Goal: Task Accomplishment & Management: Manage account settings

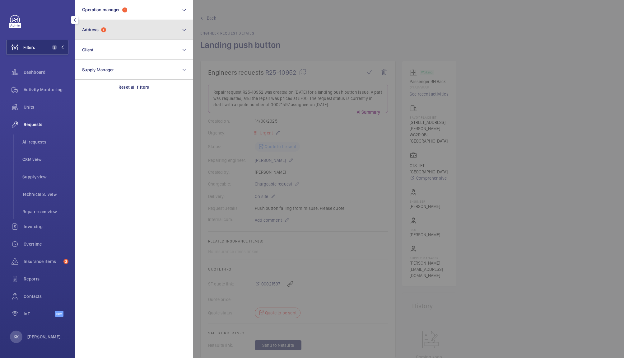
click at [103, 27] on span "Address 1" at bounding box center [94, 29] width 24 height 5
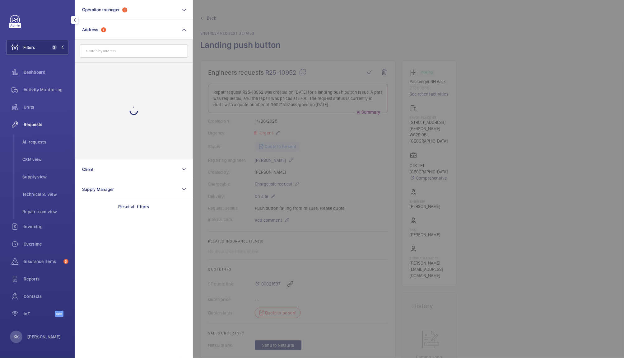
scroll to position [88, 0]
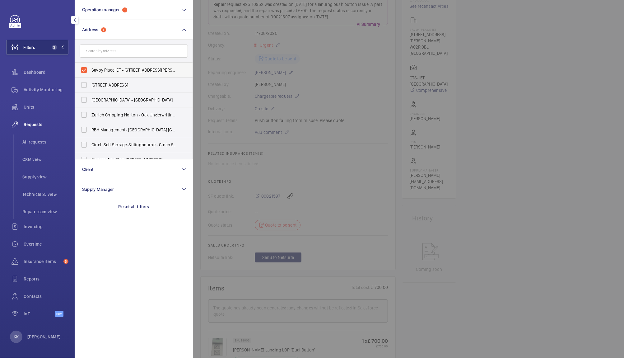
click at [95, 70] on span "Savoy Place IET - [STREET_ADDRESS][PERSON_NAME]" at bounding box center [134, 70] width 86 height 6
click at [90, 70] on input "Savoy Place IET - [STREET_ADDRESS][PERSON_NAME]" at bounding box center [84, 70] width 12 height 12
checkbox input "false"
click at [28, 106] on span "Units" at bounding box center [46, 107] width 45 height 6
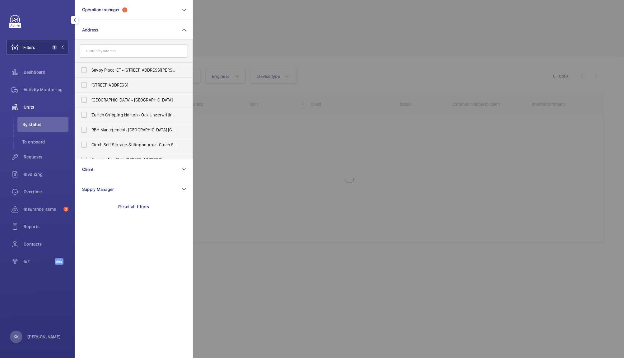
click at [482, 72] on div at bounding box center [505, 179] width 624 height 358
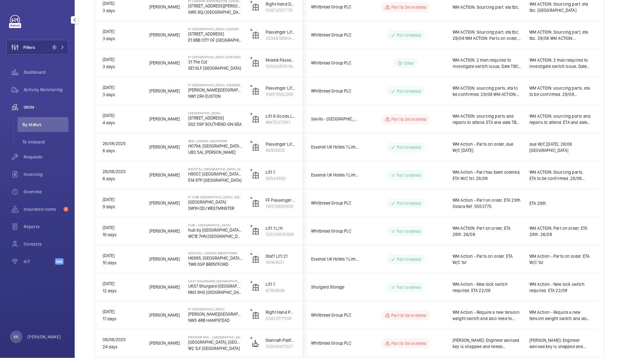
scroll to position [177, 0]
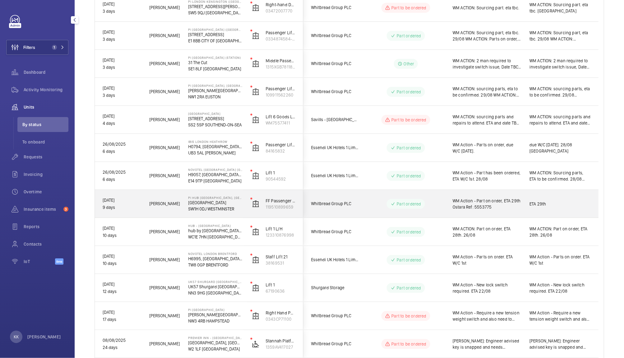
click at [508, 192] on div "WM Action - Part on order, ETA 29th Ostara Ref: 5553775" at bounding box center [483, 203] width 76 height 27
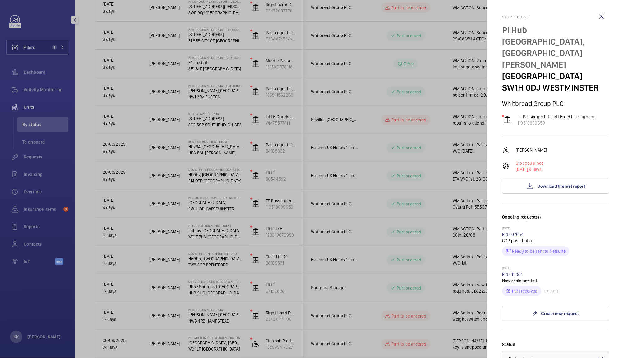
drag, startPoint x: 617, startPoint y: 79, endPoint x: 623, endPoint y: 183, distance: 104.1
click at [623, 183] on mat-sidenav "Stopped unit PI Hub [GEOGRAPHIC_DATA] - [GEOGRAPHIC_DATA], [GEOGRAPHIC_DATA][PE…" at bounding box center [555, 179] width 137 height 358
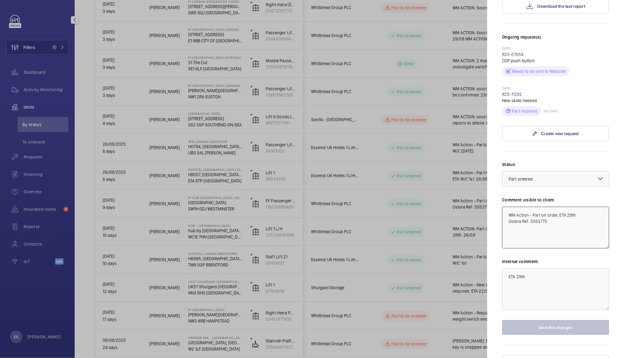
drag, startPoint x: 574, startPoint y: 202, endPoint x: 531, endPoint y: 198, distance: 42.8
click at [531, 207] on textarea "WM Action - Part on order, ETA 29th Ostara Ref: 5553775" at bounding box center [555, 228] width 107 height 42
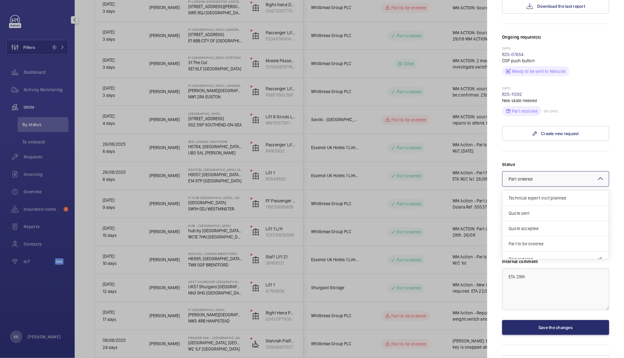
click at [524, 176] on span "Part ordered" at bounding box center [521, 178] width 24 height 5
click at [516, 234] on span "Visit planned" at bounding box center [556, 237] width 94 height 6
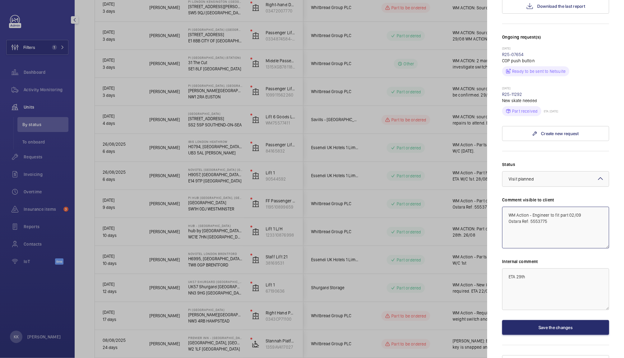
type textarea "WM Action - Engineer to fit part 02/09 Ostara Ref: 5553775"
drag, startPoint x: 551, startPoint y: 271, endPoint x: 430, endPoint y: 262, distance: 121.1
click at [430, 262] on mat-sidenav-container "Filters 1 Dashboard Activity Monitoring Units By status To onboard Requests Inv…" at bounding box center [312, 179] width 624 height 358
type textarea "[PERSON_NAME] 02/09"
click at [525, 320] on button "Save the changes" at bounding box center [555, 327] width 107 height 15
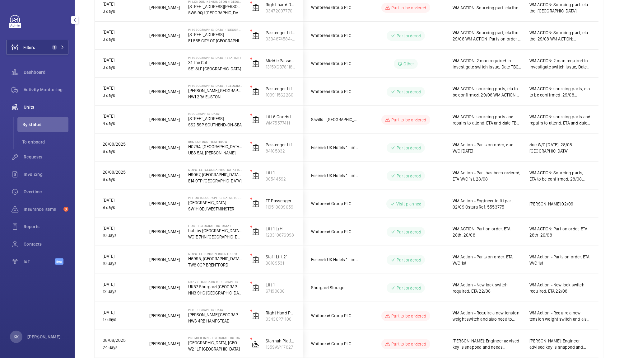
scroll to position [0, 0]
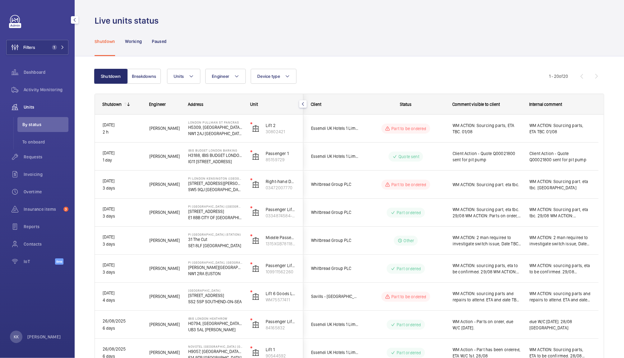
click at [40, 49] on button "Filters 1" at bounding box center [37, 47] width 62 height 15
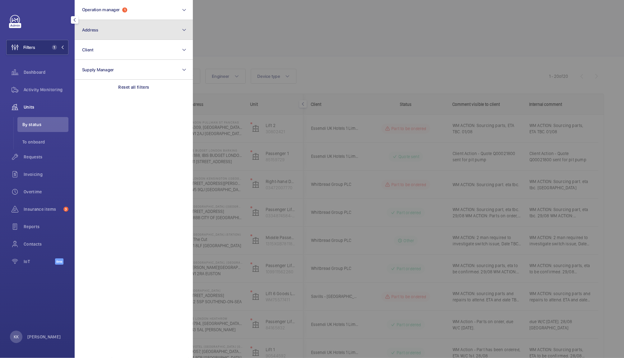
click at [88, 35] on button "Address" at bounding box center [134, 30] width 118 height 20
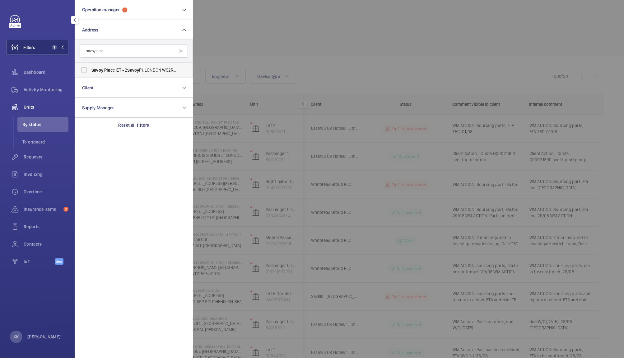
type input "savoy plac"
click at [102, 68] on span "Savoy" at bounding box center [97, 69] width 12 height 5
click at [90, 68] on input "Savoy Plac e IET - [STREET_ADDRESS][PERSON_NAME]" at bounding box center [84, 70] width 12 height 12
checkbox input "true"
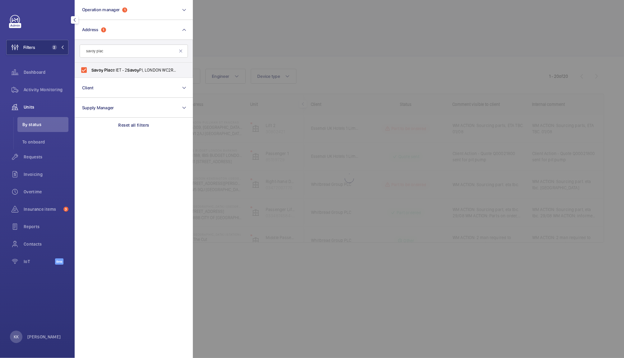
click at [198, 49] on div at bounding box center [505, 179] width 624 height 358
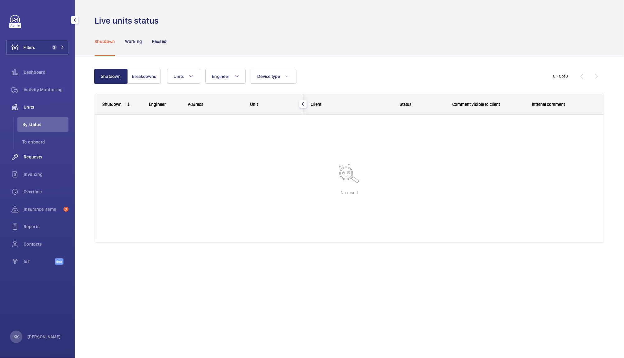
click at [28, 161] on div "Requests" at bounding box center [37, 156] width 62 height 15
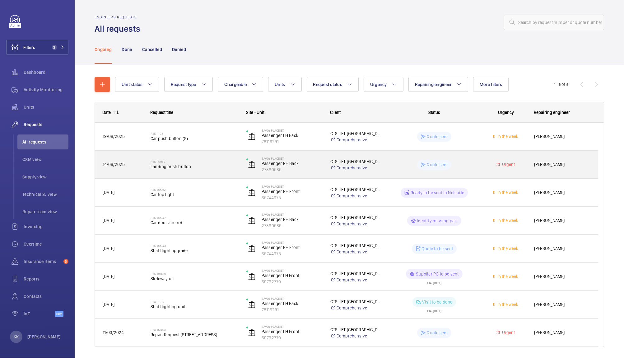
click at [186, 170] on div "R25-10952 Landing push button" at bounding box center [195, 165] width 88 height 18
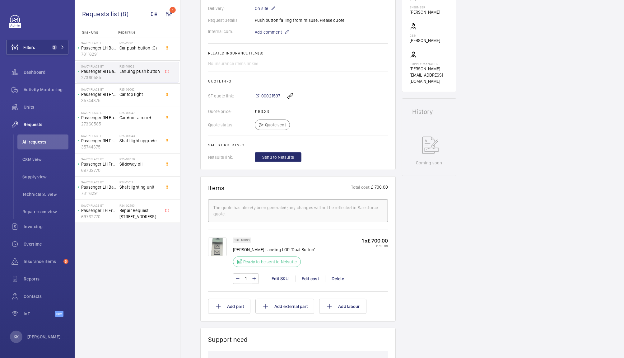
scroll to position [189, 0]
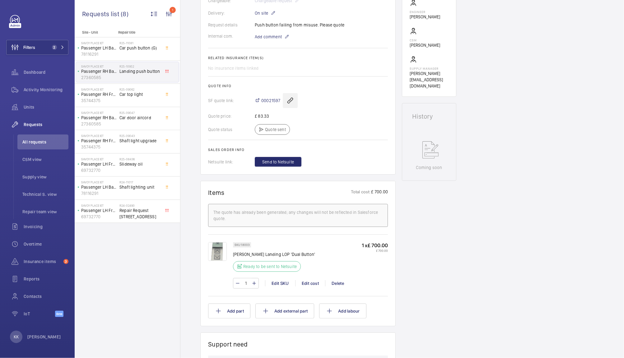
click at [291, 102] on wm-front-icon-button at bounding box center [290, 100] width 15 height 15
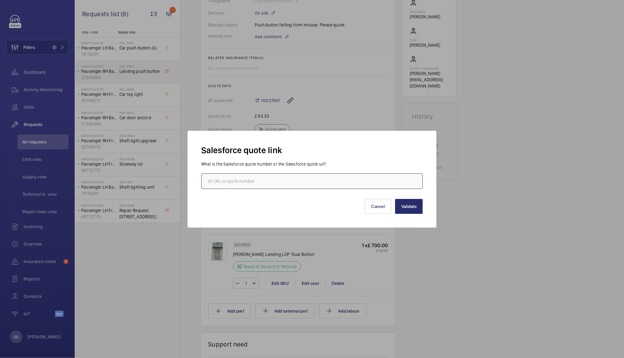
click at [260, 174] on input "text" at bounding box center [311, 181] width 221 height 16
paste input "[URL][DOMAIN_NAME]"
type input "[URL][DOMAIN_NAME]"
click at [412, 208] on button "Validate" at bounding box center [409, 206] width 28 height 15
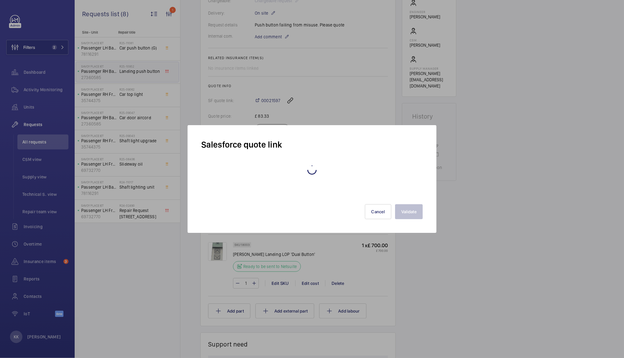
click at [125, 53] on div "R25-11081 Car push button (G)" at bounding box center [139, 50] width 41 height 18
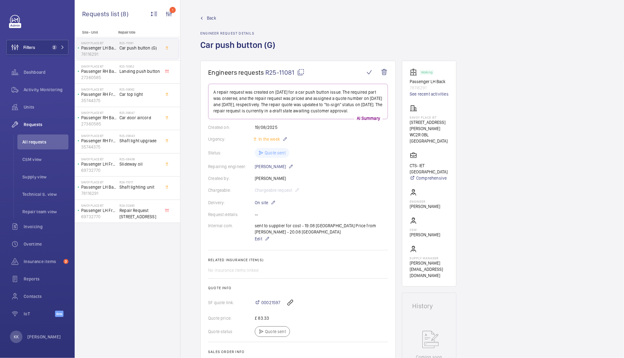
click at [307, 41] on div "Back Engineer request details Car push button (G)" at bounding box center [402, 38] width 404 height 46
click at [142, 75] on div "R25-10952 Landing push button" at bounding box center [139, 73] width 41 height 18
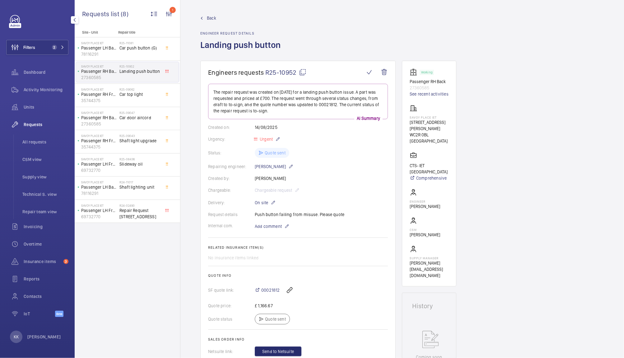
click at [51, 39] on div "Filters 2 Dashboard Activity Monitoring Units Requests All requests CSM view Su…" at bounding box center [37, 169] width 62 height 309
click at [52, 43] on button "Filters 2" at bounding box center [37, 47] width 62 height 15
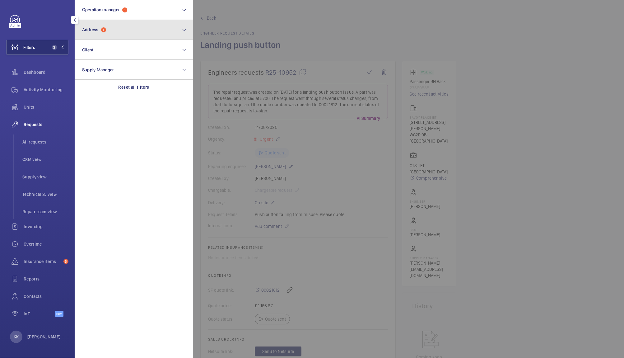
click at [99, 31] on span "Address" at bounding box center [90, 29] width 16 height 5
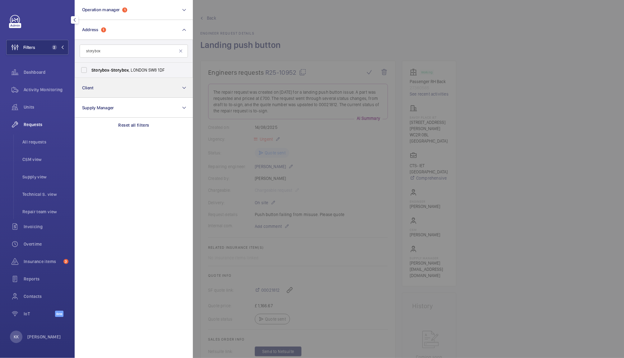
type input "storybox"
click at [98, 78] on button "Client" at bounding box center [134, 88] width 118 height 20
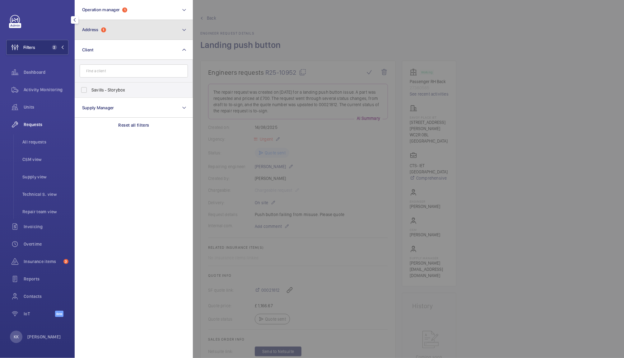
click at [94, 36] on button "Address 1" at bounding box center [134, 30] width 118 height 20
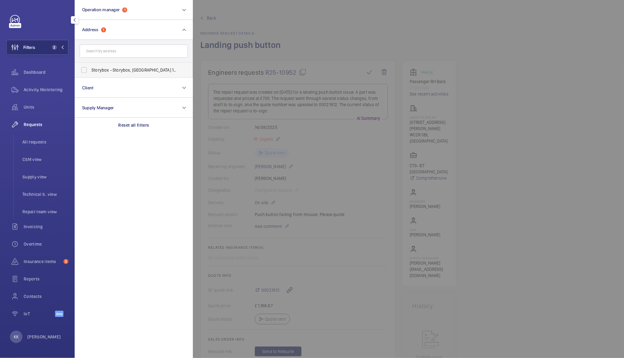
click at [98, 69] on span "Storybox - Storybox, [GEOGRAPHIC_DATA] 1DF" at bounding box center [134, 70] width 86 height 6
click at [90, 69] on input "Storybox - Storybox, [GEOGRAPHIC_DATA] 1DF" at bounding box center [84, 70] width 12 height 12
checkbox input "true"
click at [40, 92] on span "Activity Monitoring" at bounding box center [46, 89] width 45 height 6
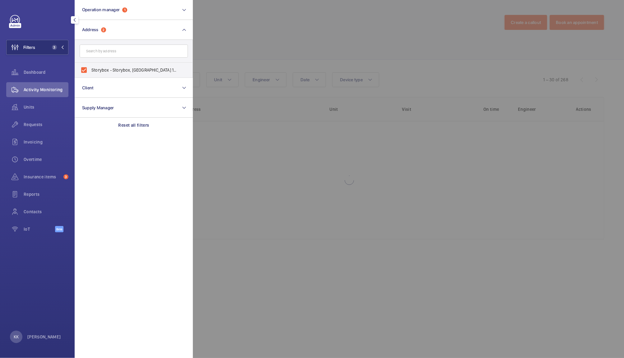
click at [329, 16] on div at bounding box center [505, 179] width 624 height 358
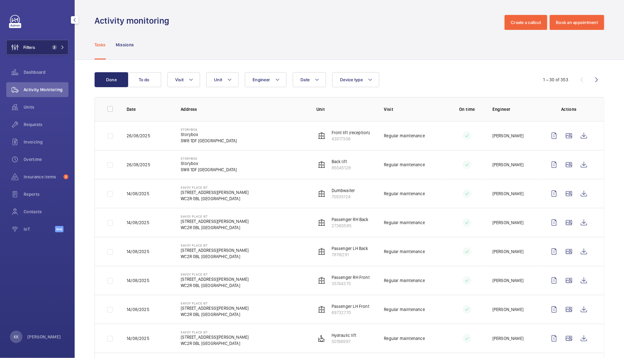
click at [60, 47] on span "3" at bounding box center [56, 47] width 15 height 5
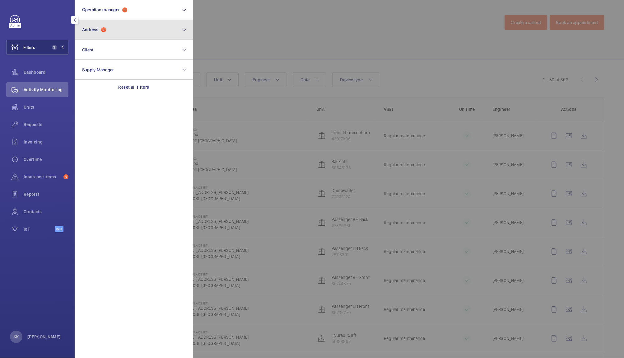
click at [116, 23] on button "Address 2" at bounding box center [134, 30] width 118 height 20
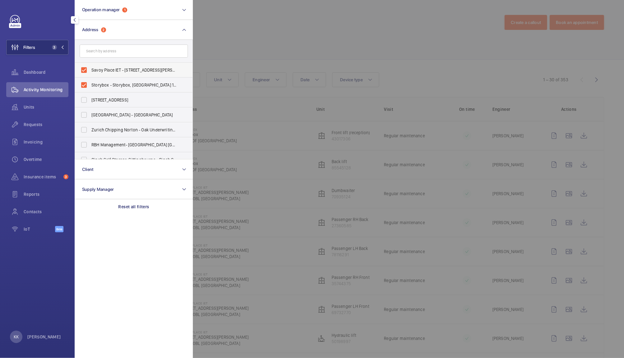
click at [114, 70] on span "Savoy Place IET - [STREET_ADDRESS][PERSON_NAME]" at bounding box center [134, 70] width 86 height 6
click at [90, 70] on input "Savoy Place IET - [STREET_ADDRESS][PERSON_NAME]" at bounding box center [84, 70] width 12 height 12
checkbox input "false"
click at [268, 47] on div at bounding box center [505, 179] width 624 height 358
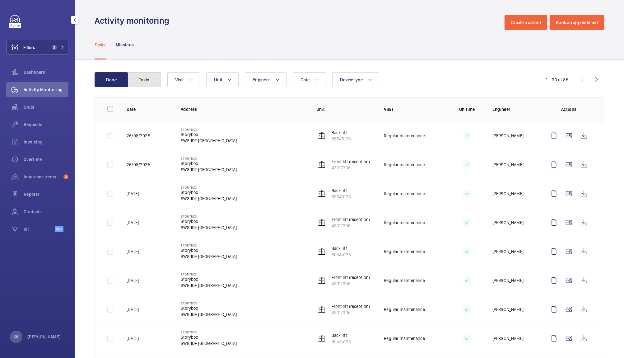
click at [146, 78] on button "To do" at bounding box center [145, 79] width 34 height 15
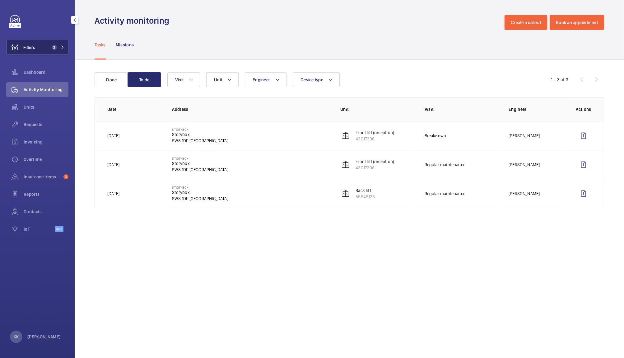
click at [51, 47] on span "2" at bounding box center [52, 47] width 7 height 5
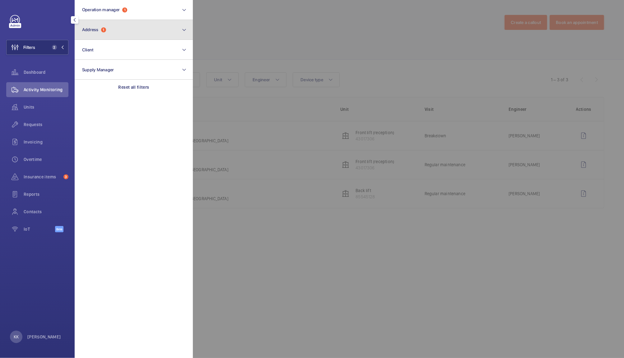
click at [128, 26] on button "Address 1" at bounding box center [134, 30] width 118 height 20
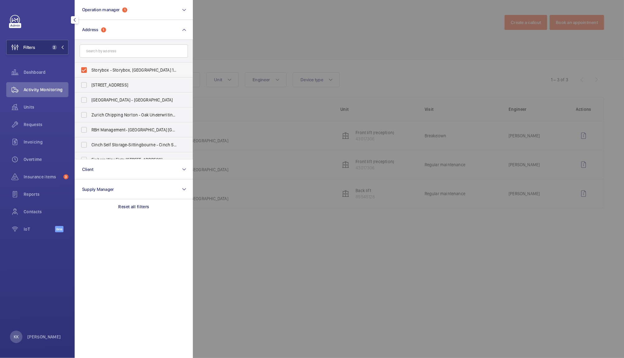
click at [119, 67] on label "Storybox - Storybox, [GEOGRAPHIC_DATA] 1DF" at bounding box center [129, 70] width 108 height 15
click at [90, 67] on input "Storybox - Storybox, [GEOGRAPHIC_DATA] 1DF" at bounding box center [84, 70] width 12 height 12
checkbox input "false"
click at [253, 42] on div at bounding box center [505, 179] width 624 height 358
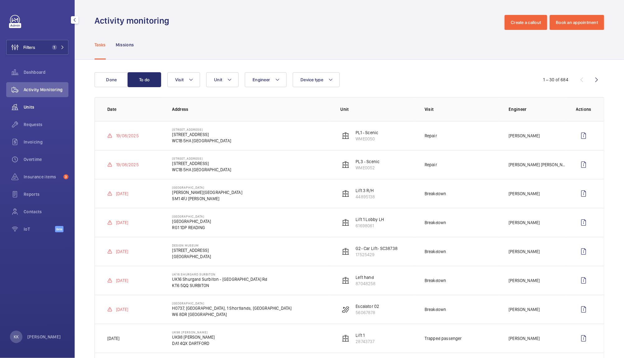
click at [26, 104] on span "Units" at bounding box center [46, 107] width 45 height 6
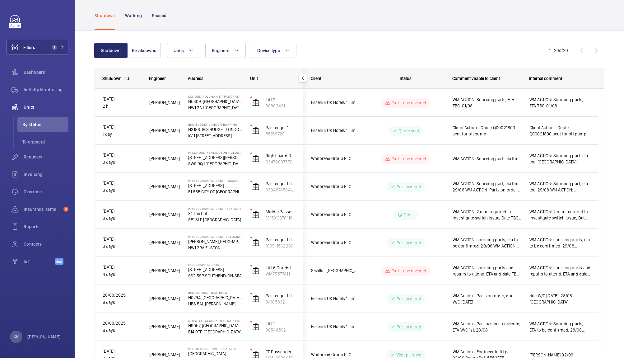
scroll to position [33, 0]
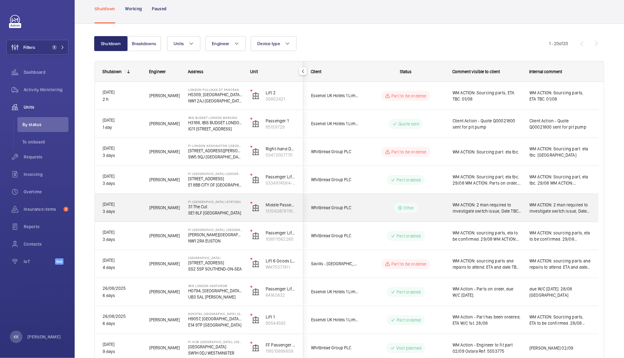
click at [492, 201] on div "WM ACTION: 2 man required to investigate switch issue, Date TBC. 29/08 WM ACTIO…" at bounding box center [487, 208] width 69 height 14
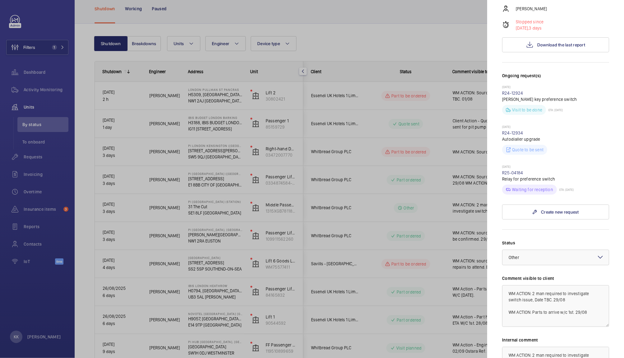
scroll to position [127, 0]
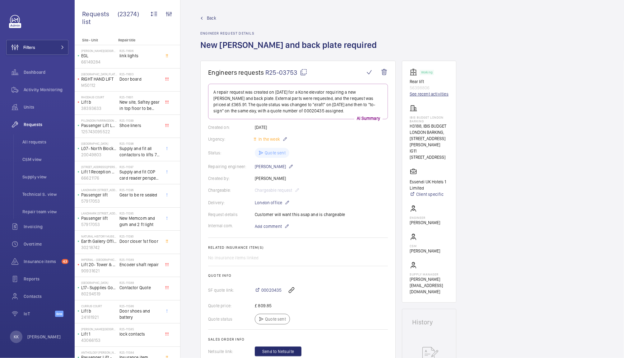
click at [426, 92] on link "See recent activities" at bounding box center [429, 94] width 39 height 6
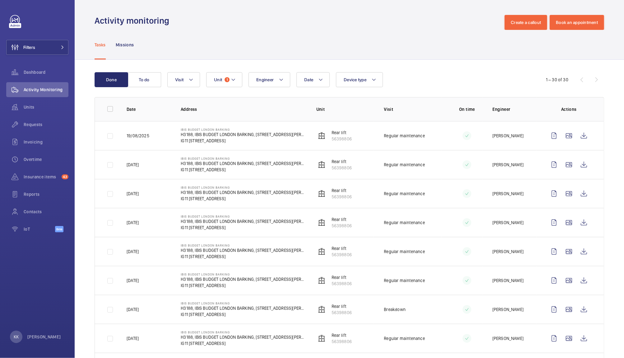
scroll to position [179, 0]
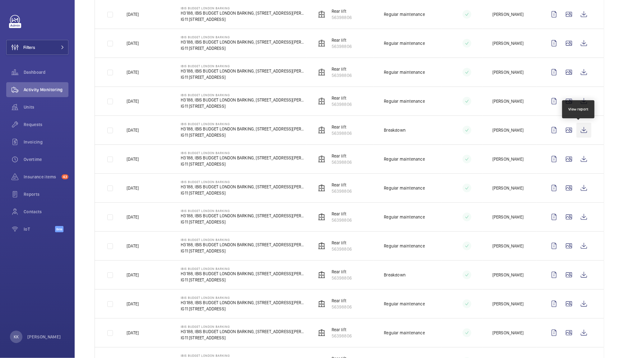
click at [578, 129] on wm-front-icon-button at bounding box center [583, 130] width 15 height 15
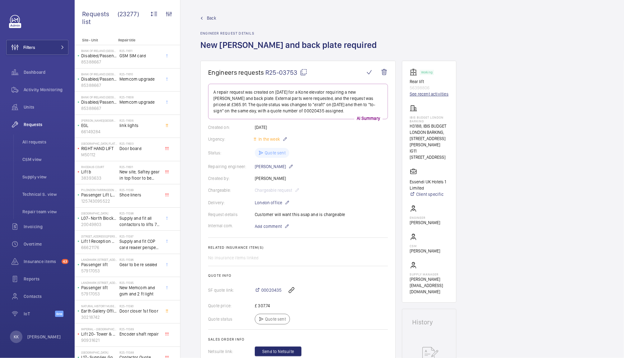
click at [415, 95] on link "See recent activities" at bounding box center [429, 94] width 39 height 6
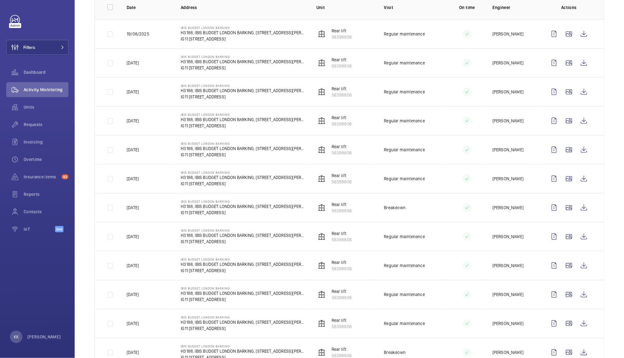
scroll to position [103, 0]
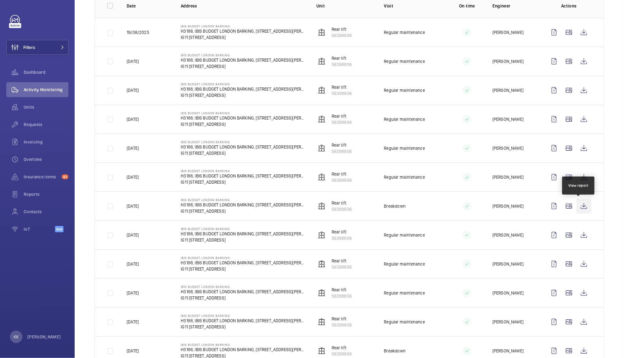
click at [576, 209] on wm-front-icon-button at bounding box center [583, 205] width 15 height 15
